Goal: Task Accomplishment & Management: Complete application form

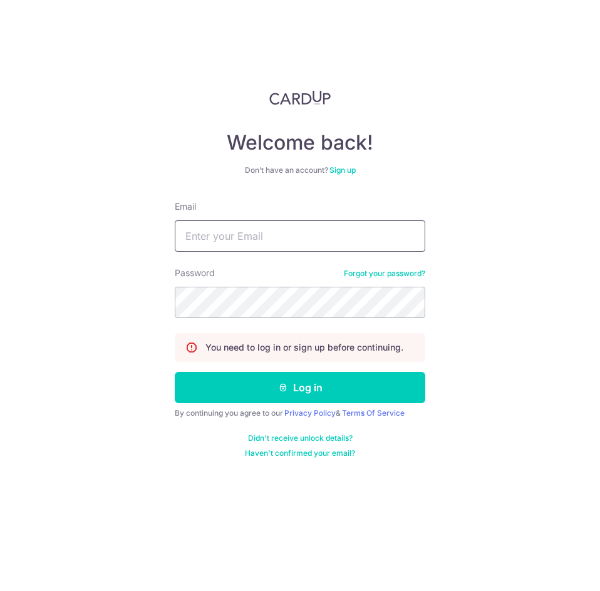
click at [284, 244] on input "Email" at bounding box center [300, 236] width 251 height 31
type input "contact@eyebracesclinic.com"
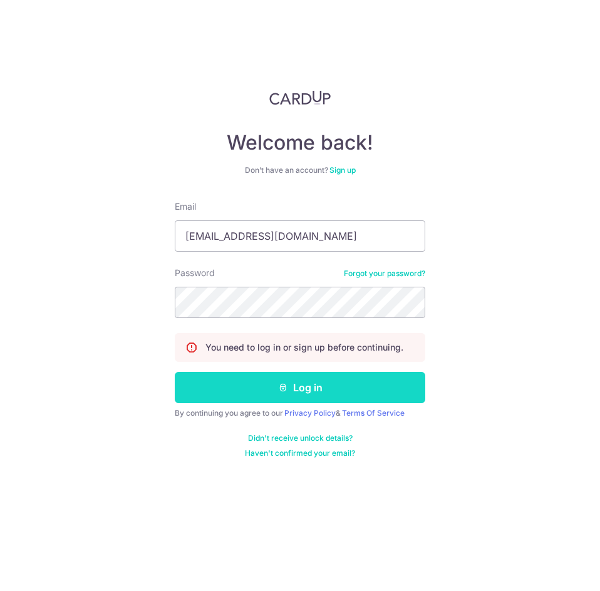
click at [265, 383] on button "Log in" at bounding box center [300, 387] width 251 height 31
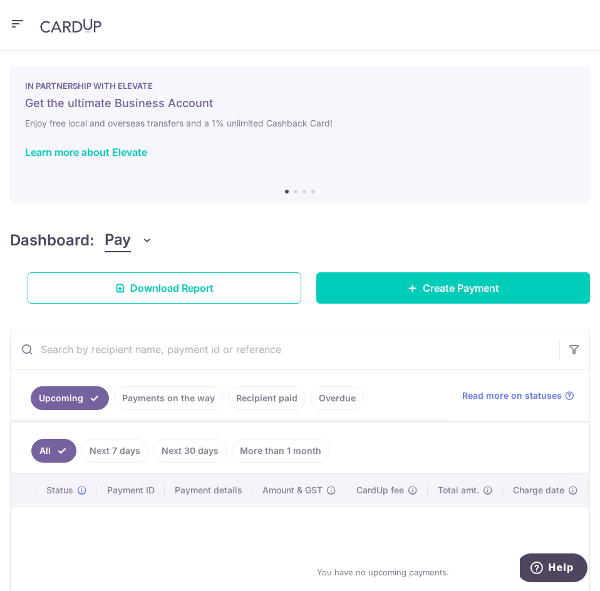
click at [12, 28] on icon "button" at bounding box center [17, 24] width 15 height 16
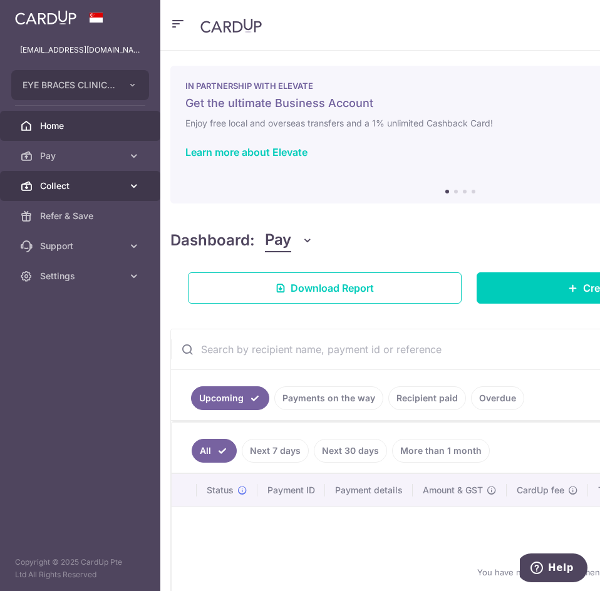
click at [118, 188] on span "Collect" at bounding box center [81, 186] width 83 height 13
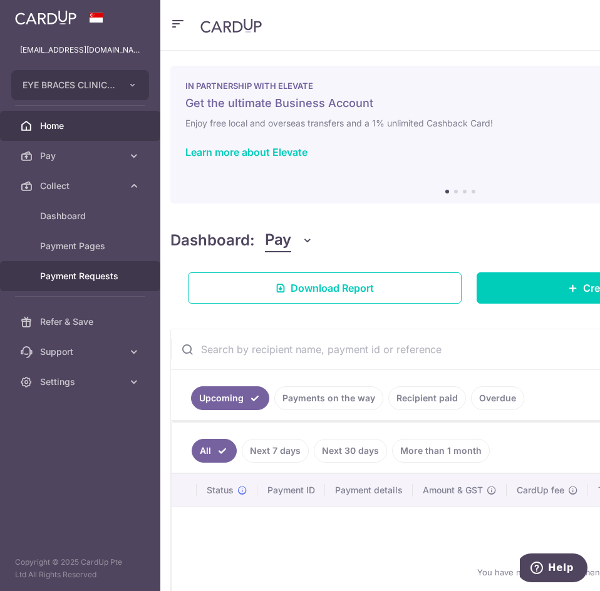
click at [71, 281] on span "Payment Requests" at bounding box center [81, 276] width 83 height 13
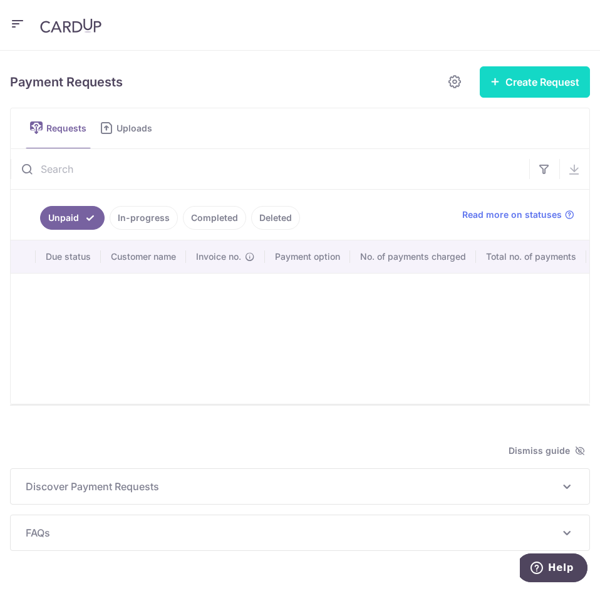
click at [517, 77] on button "Create Request" at bounding box center [535, 81] width 110 height 31
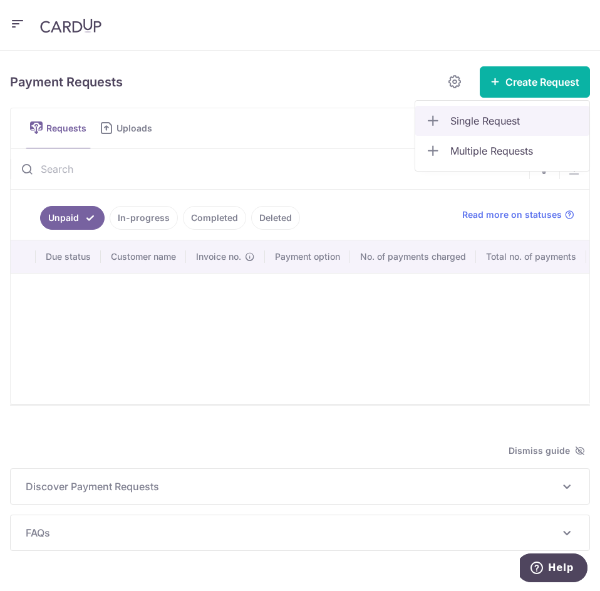
click at [489, 122] on span "Single Request" at bounding box center [514, 120] width 129 height 15
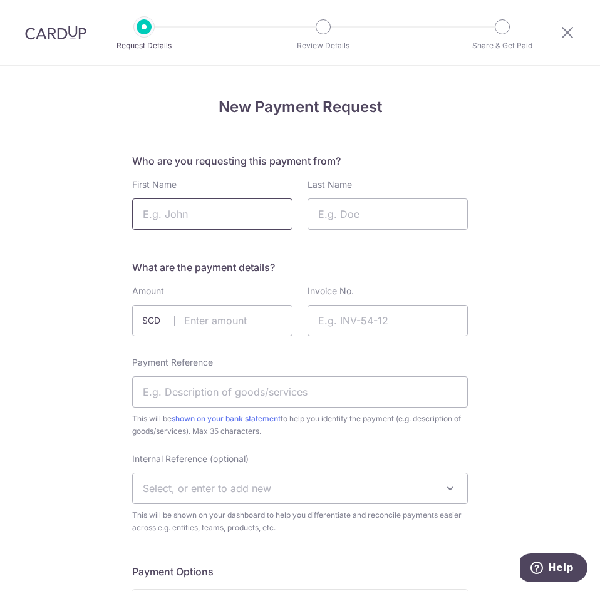
click at [198, 219] on input "First Name" at bounding box center [212, 214] width 160 height 31
type input "Hea Eng"
click at [400, 223] on input "Last Name" at bounding box center [388, 214] width 160 height 31
type input "Shiek"
drag, startPoint x: 269, startPoint y: 314, endPoint x: 226, endPoint y: 331, distance: 46.2
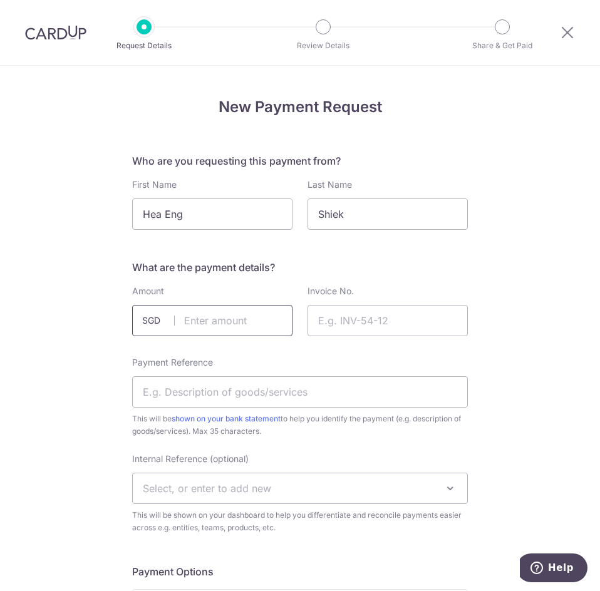
click at [269, 314] on input "text" at bounding box center [212, 320] width 160 height 31
type input "10.00"
click at [345, 320] on input "Invoice No." at bounding box center [388, 320] width 160 height 31
drag, startPoint x: 368, startPoint y: 304, endPoint x: 369, endPoint y: 316, distance: 12.6
click at [369, 306] on div "Invoice No." at bounding box center [388, 310] width 160 height 51
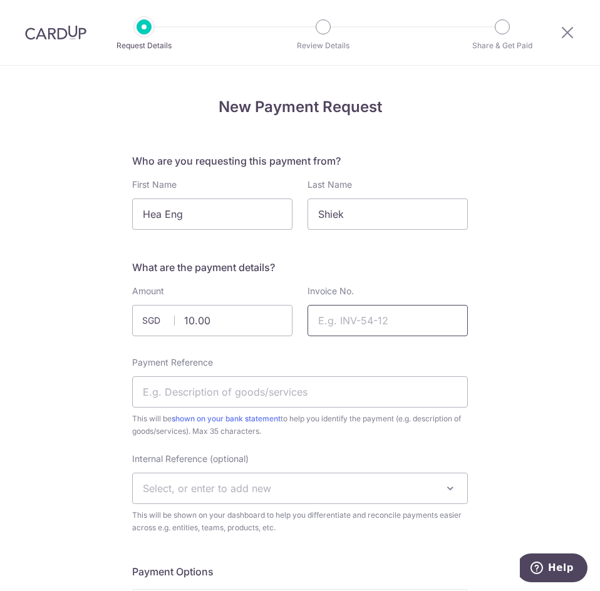
click at [368, 320] on input "Invoice No." at bounding box center [388, 320] width 160 height 31
paste input "SIG25-000780"
type input "SIG25-000780"
drag, startPoint x: 292, startPoint y: 393, endPoint x: 299, endPoint y: 383, distance: 12.5
click at [292, 393] on input "Payment Reference" at bounding box center [300, 392] width 336 height 31
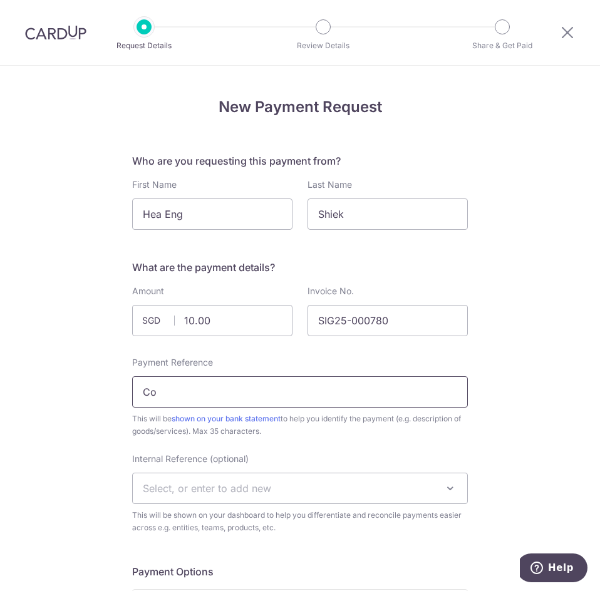
type input "Courier"
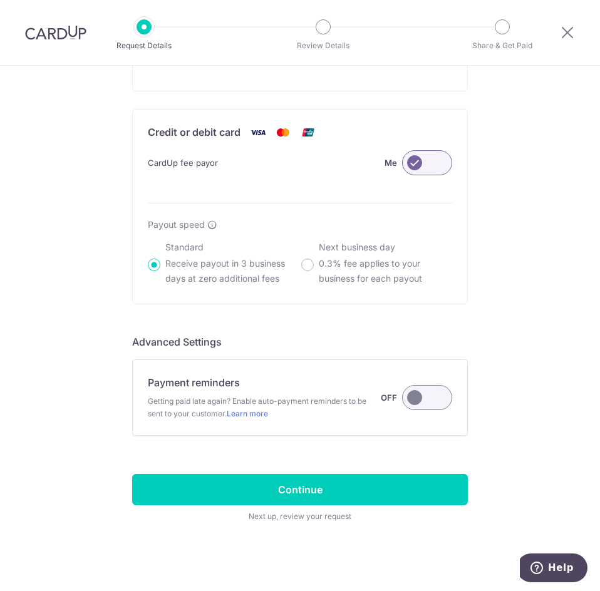
scroll to position [804, 0]
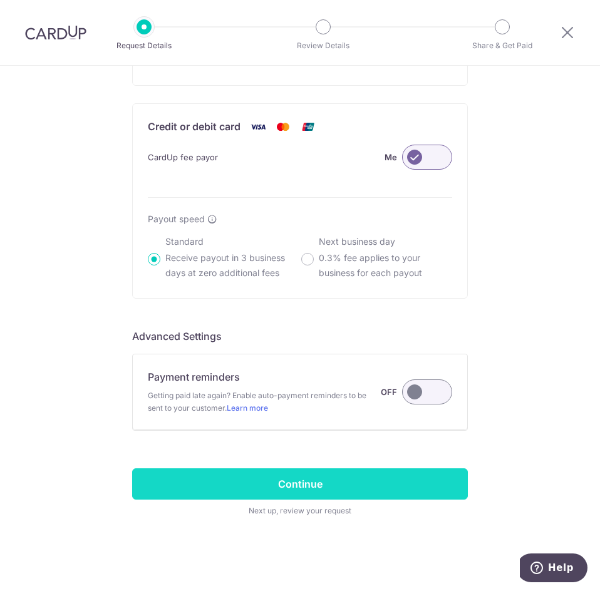
click at [307, 485] on input "Continue" at bounding box center [300, 484] width 336 height 31
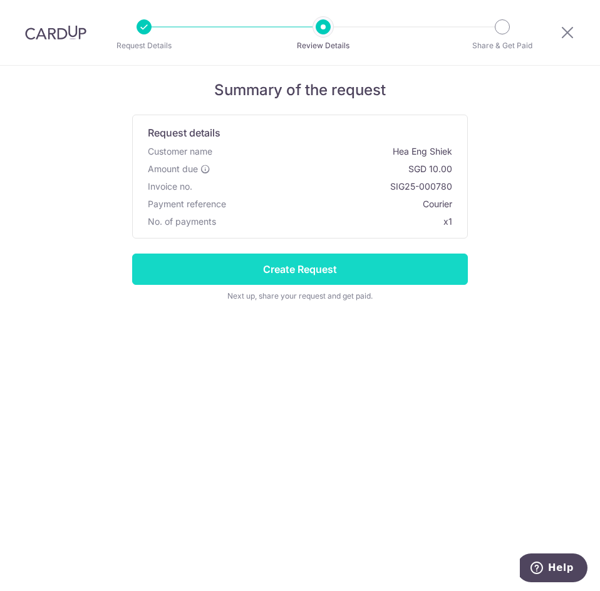
click at [356, 276] on input "Create Request" at bounding box center [300, 269] width 336 height 31
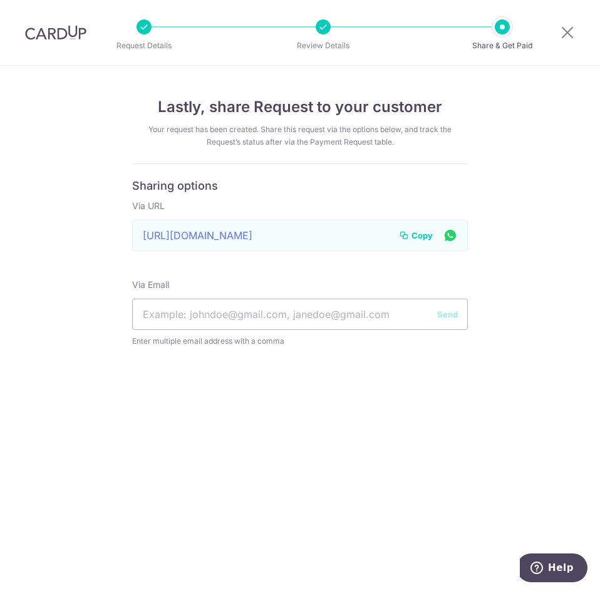
drag, startPoint x: 415, startPoint y: 233, endPoint x: 323, endPoint y: 282, distance: 104.3
click at [415, 233] on span "Copy" at bounding box center [422, 235] width 21 height 13
